Goal: Transaction & Acquisition: Purchase product/service

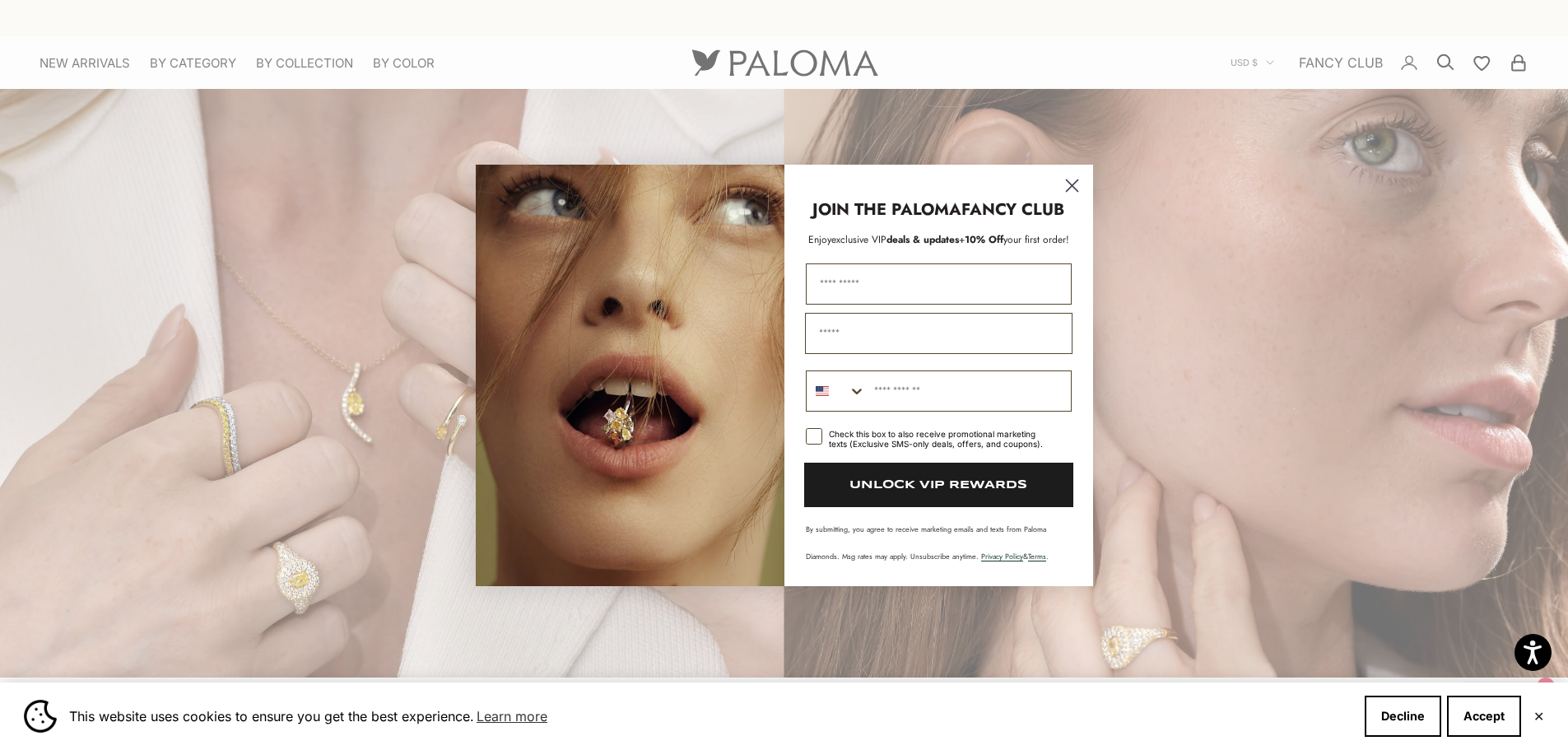
click at [1071, 181] on circle "Close dialog" at bounding box center [1072, 185] width 28 height 28
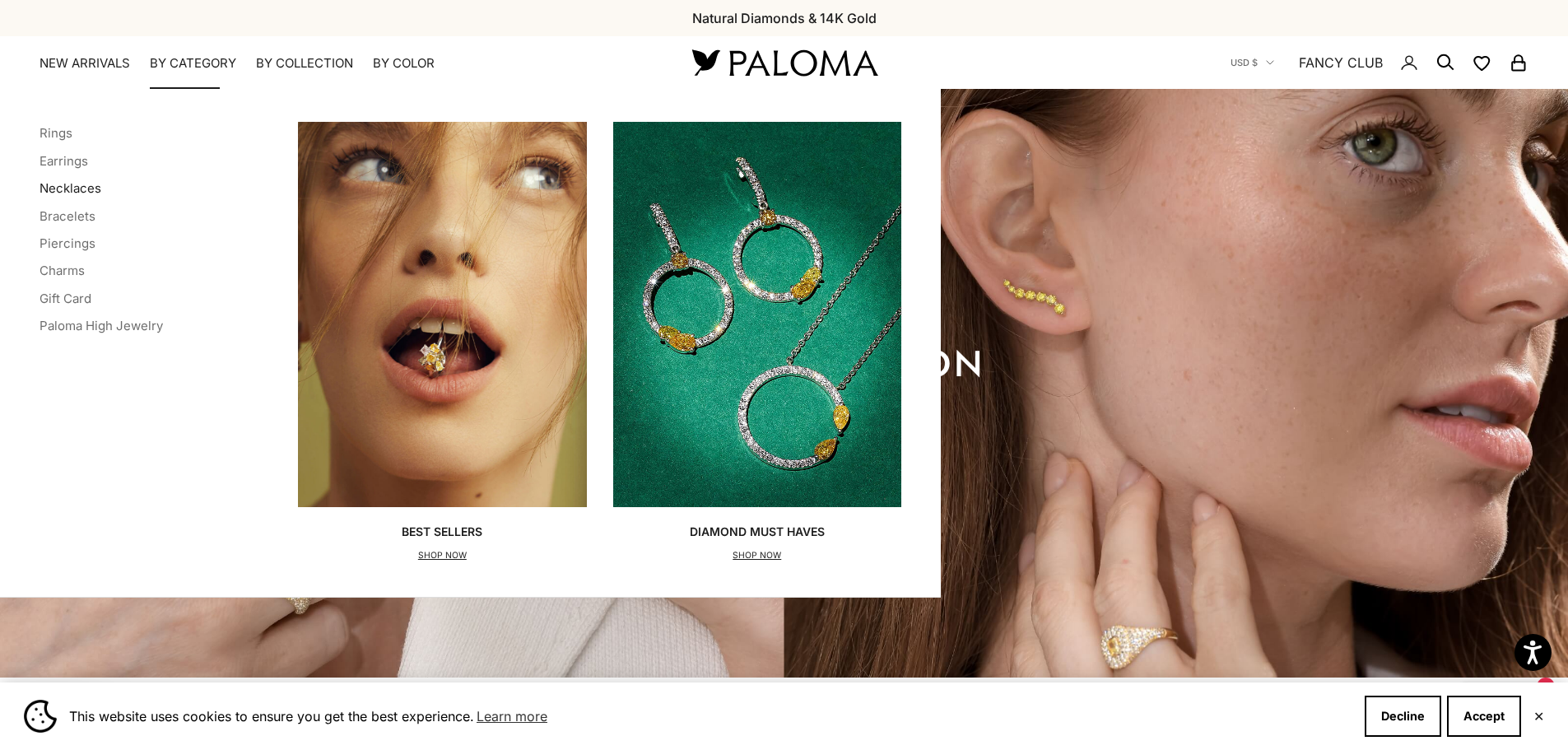
click at [50, 182] on link "Necklaces" at bounding box center [71, 188] width 62 height 15
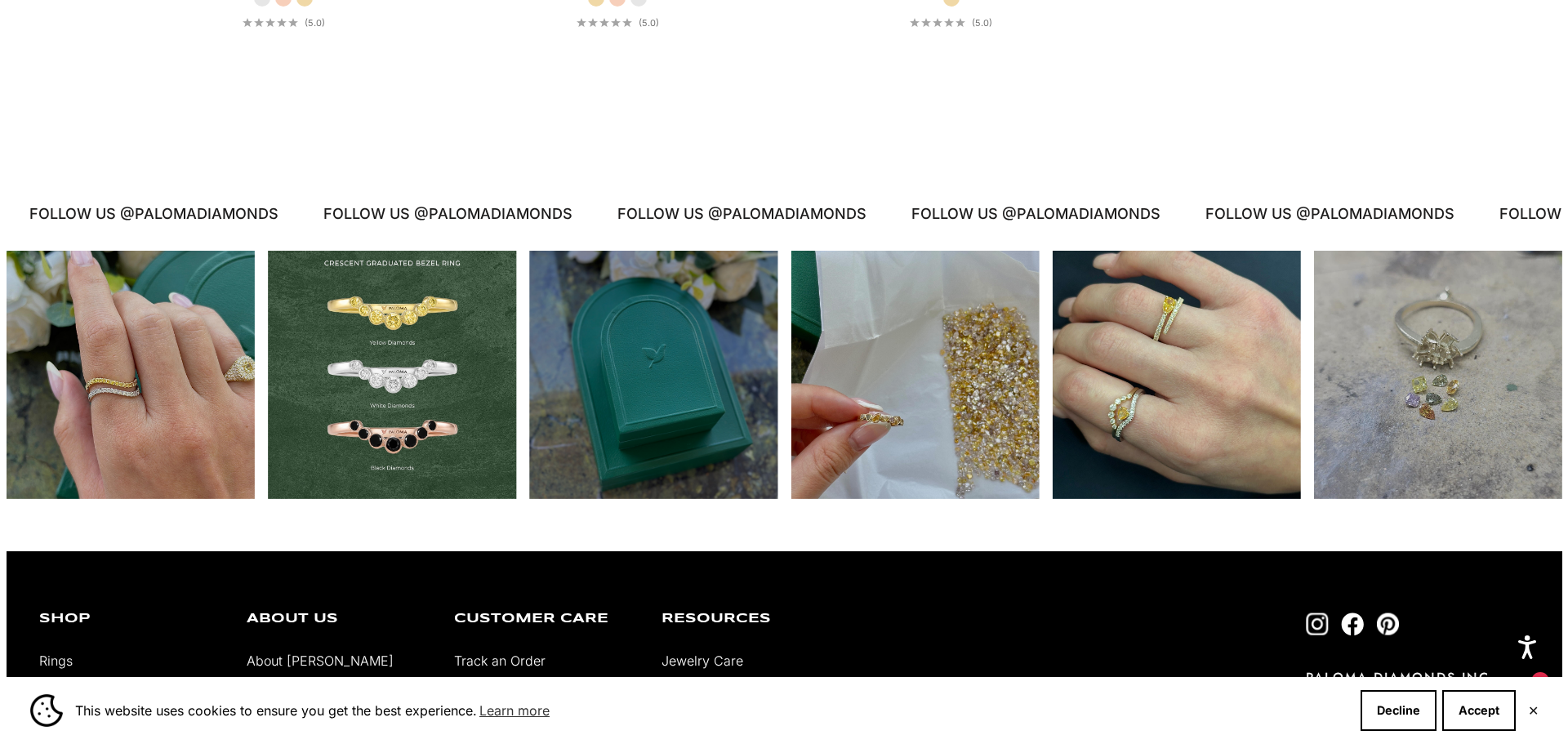
scroll to position [3037, 0]
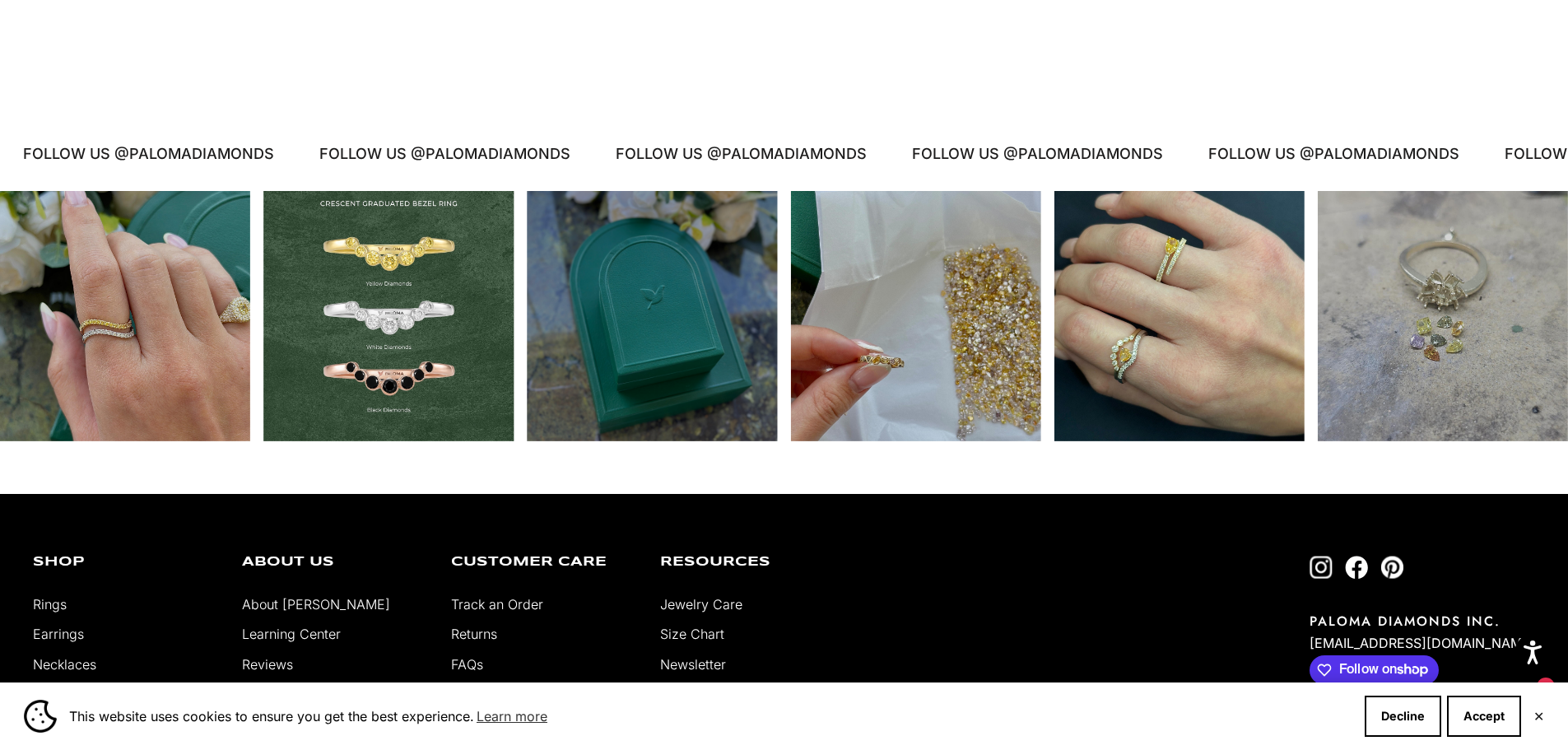
click at [1187, 240] on div "Instagram post opens in a popup" at bounding box center [1179, 316] width 250 height 250
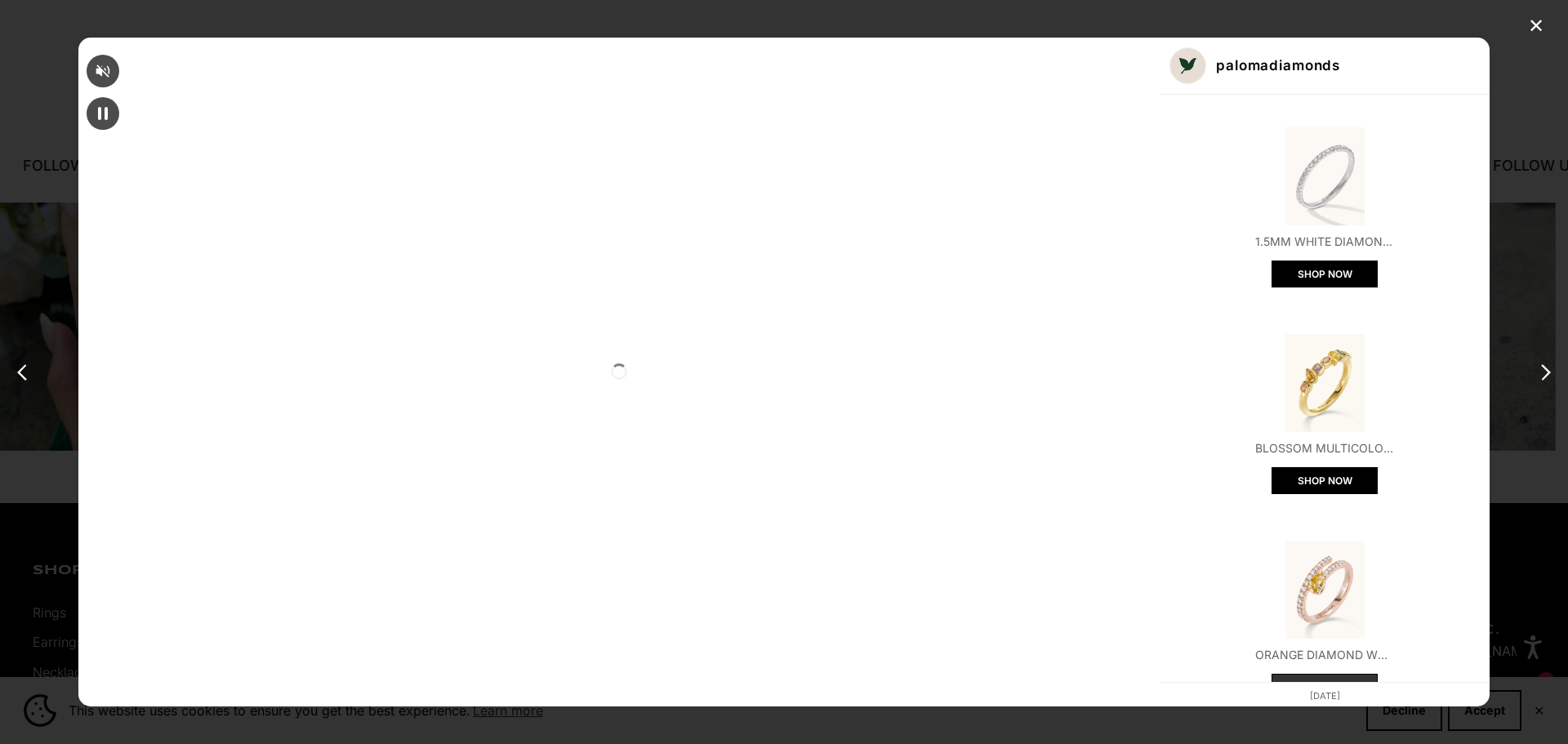
click at [1271, 674] on button "SHOP NOW" at bounding box center [1324, 688] width 106 height 27
